Goal: Information Seeking & Learning: Check status

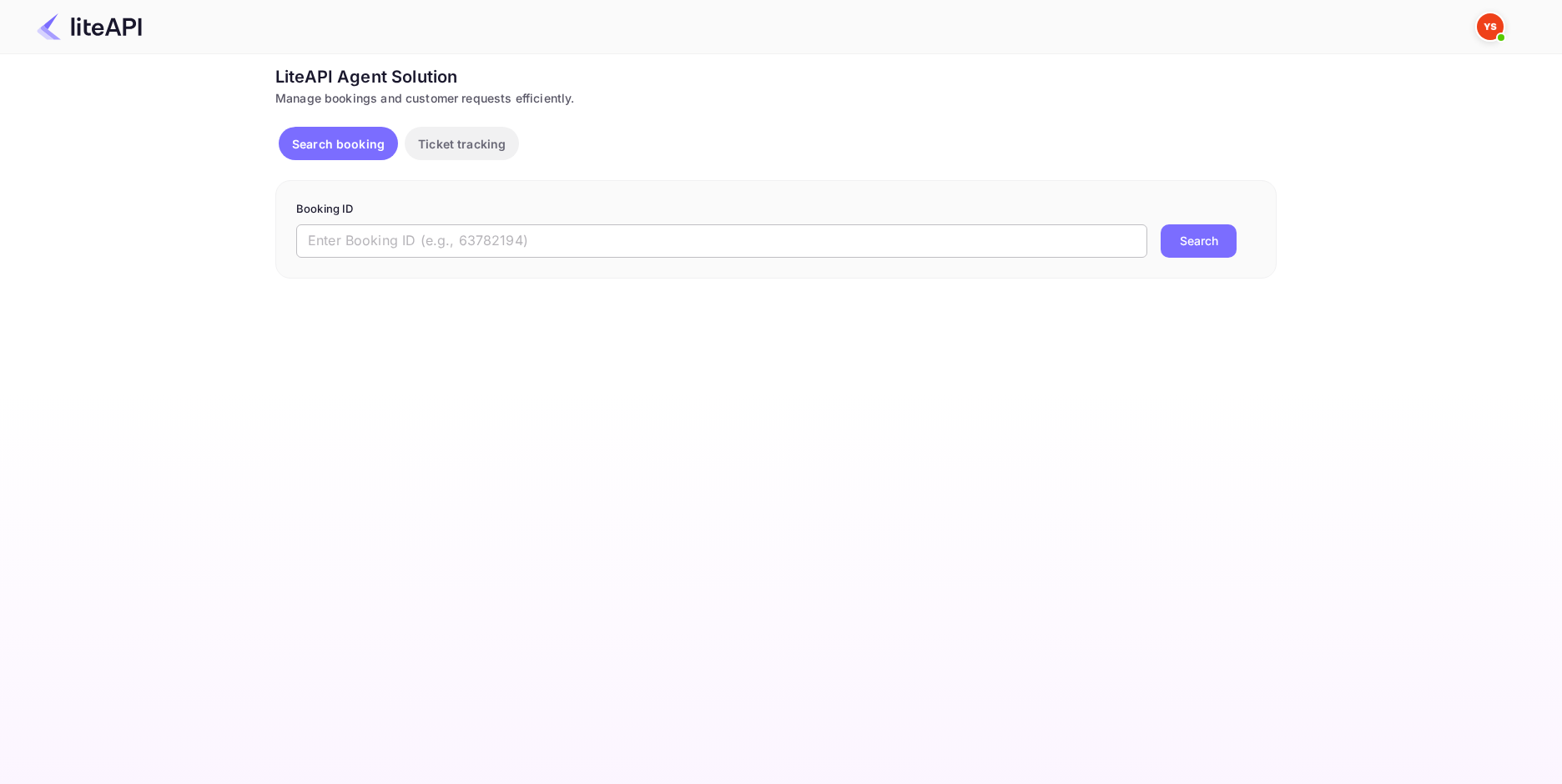
click at [485, 250] on input "text" at bounding box center [721, 241] width 851 height 34
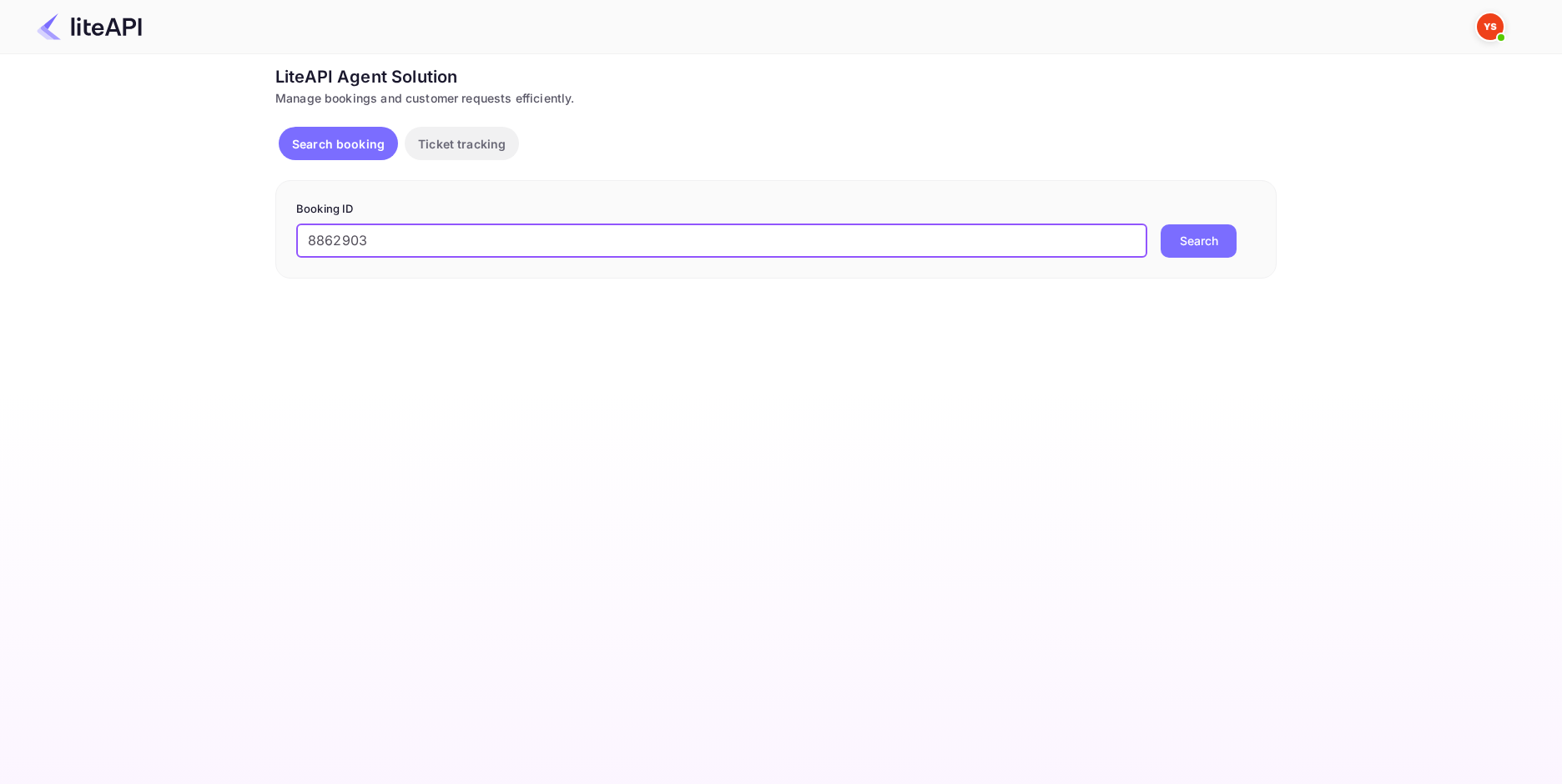
click at [317, 245] on input "8862903" at bounding box center [721, 241] width 851 height 34
click at [314, 242] on input "8862903" at bounding box center [721, 241] width 851 height 34
type input "8862903"
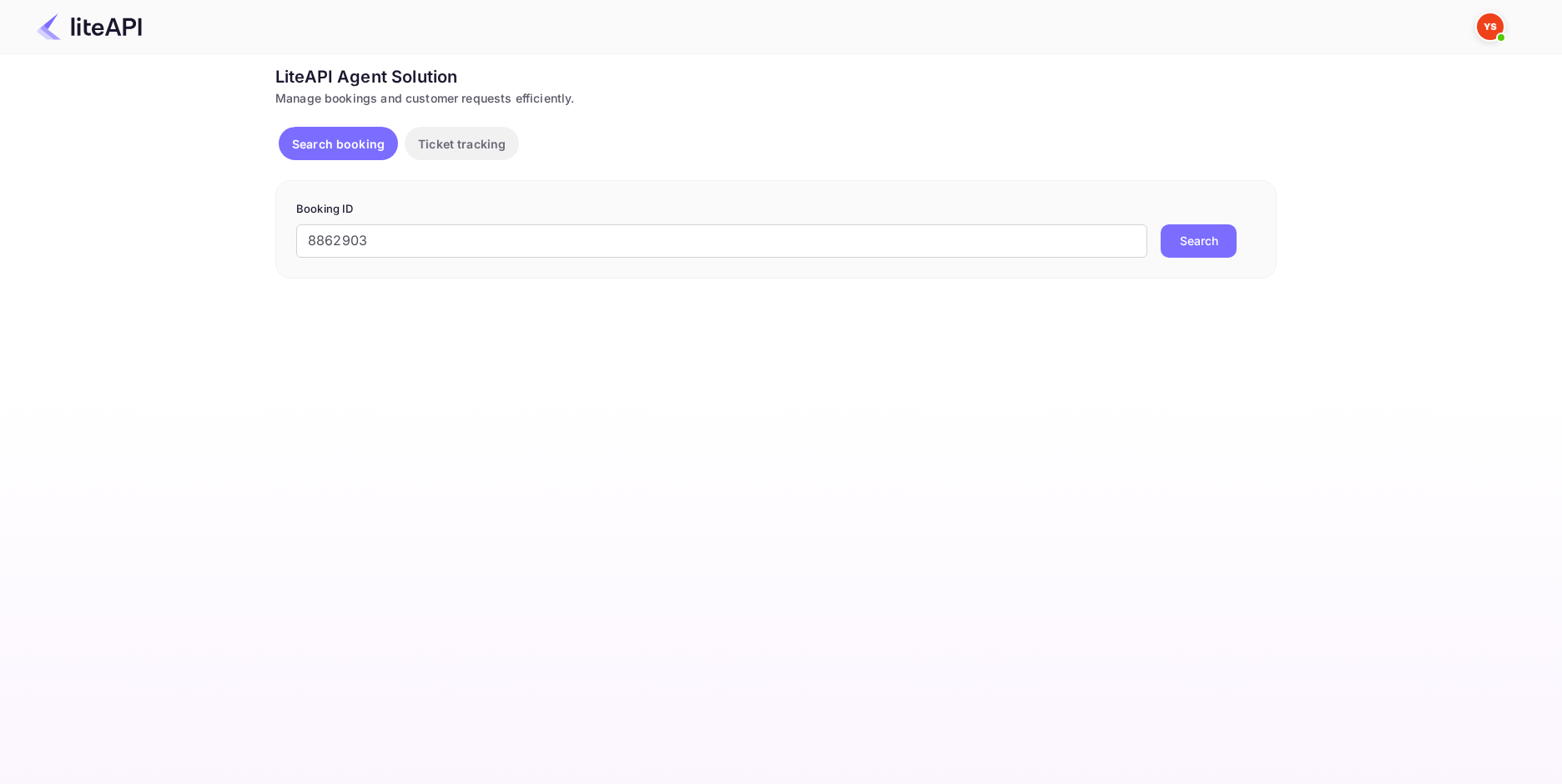
click at [1227, 238] on button "Search" at bounding box center [1198, 241] width 76 height 34
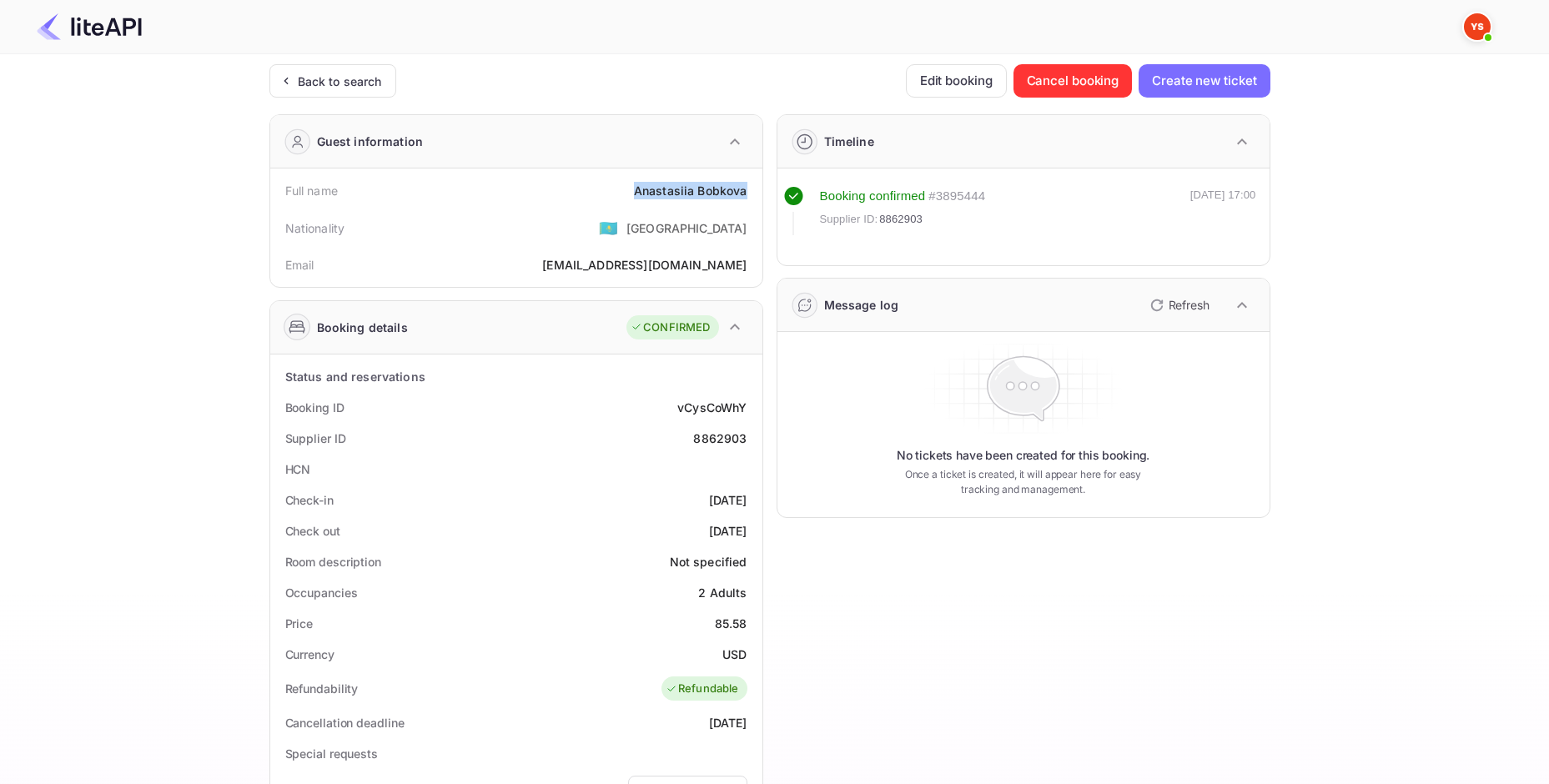
drag, startPoint x: 630, startPoint y: 195, endPoint x: 751, endPoint y: 194, distance: 121.0
click at [751, 194] on div "Full name [PERSON_NAME]" at bounding box center [516, 190] width 479 height 31
copy div "[PERSON_NAME]"
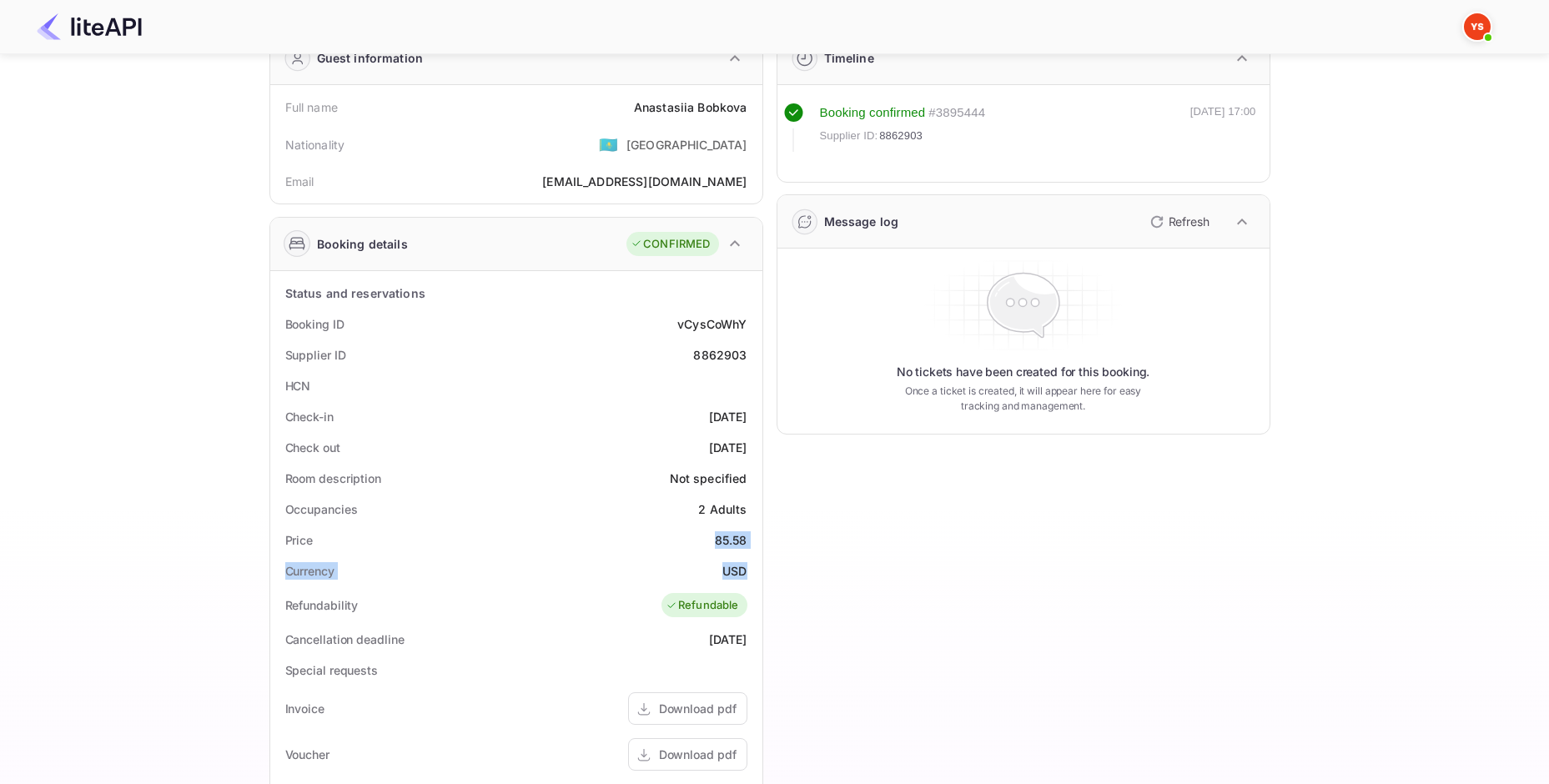
drag, startPoint x: 725, startPoint y: 551, endPoint x: 750, endPoint y: 569, distance: 30.8
click at [750, 569] on div "Status and reservations Booking ID vCysCoWhY Supplier ID 8862903 HCN Check-in […" at bounding box center [516, 684] width 479 height 813
copy div "85.58 Currency USD"
